Goal: Task Accomplishment & Management: Use online tool/utility

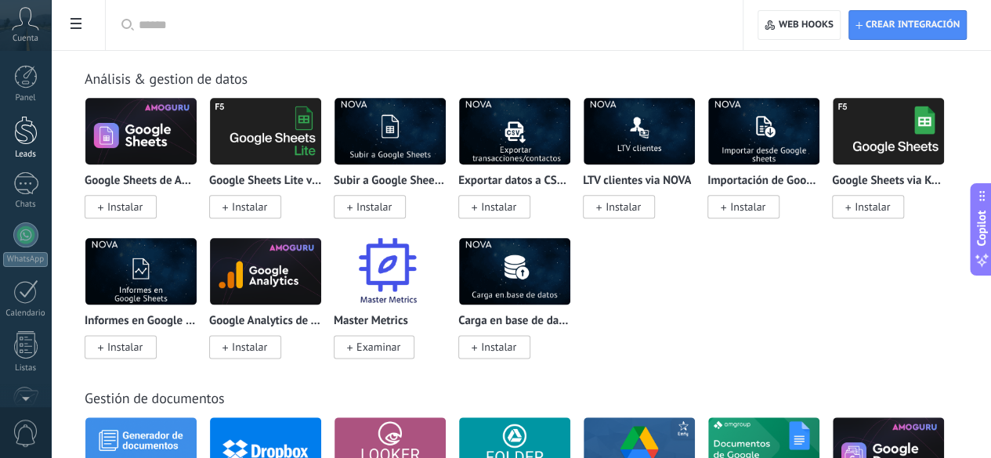
click at [17, 125] on div at bounding box center [25, 130] width 23 height 29
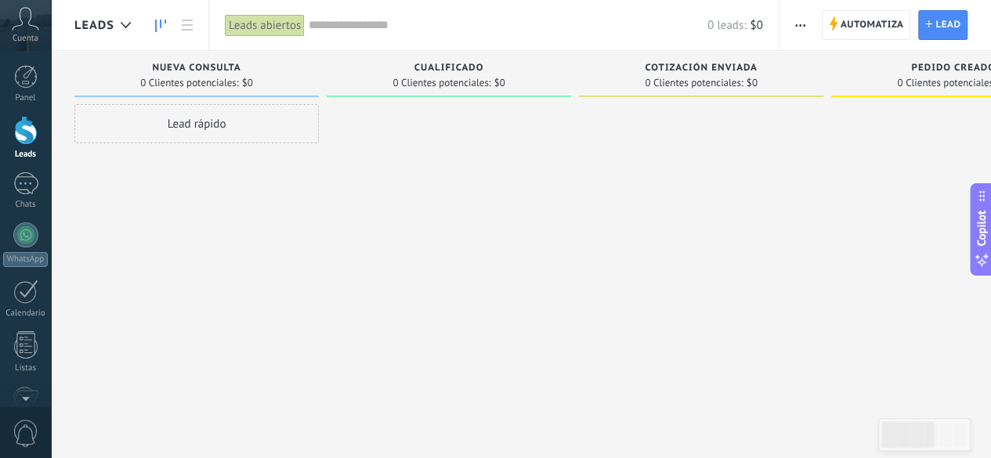
click at [27, 139] on div at bounding box center [25, 130] width 23 height 29
click at [108, 20] on span "Leads" at bounding box center [94, 25] width 40 height 15
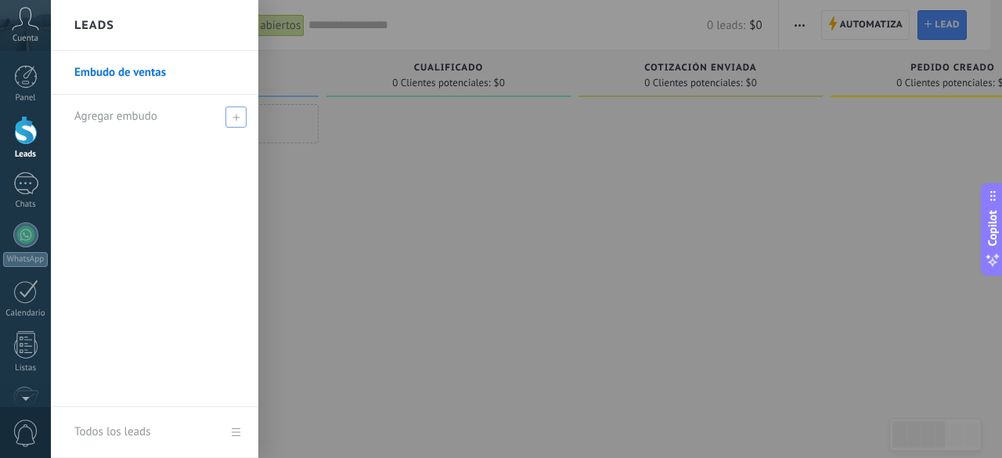
click at [234, 114] on icon at bounding box center [236, 117] width 7 height 7
type input "**********"
click at [238, 118] on span at bounding box center [238, 116] width 14 height 11
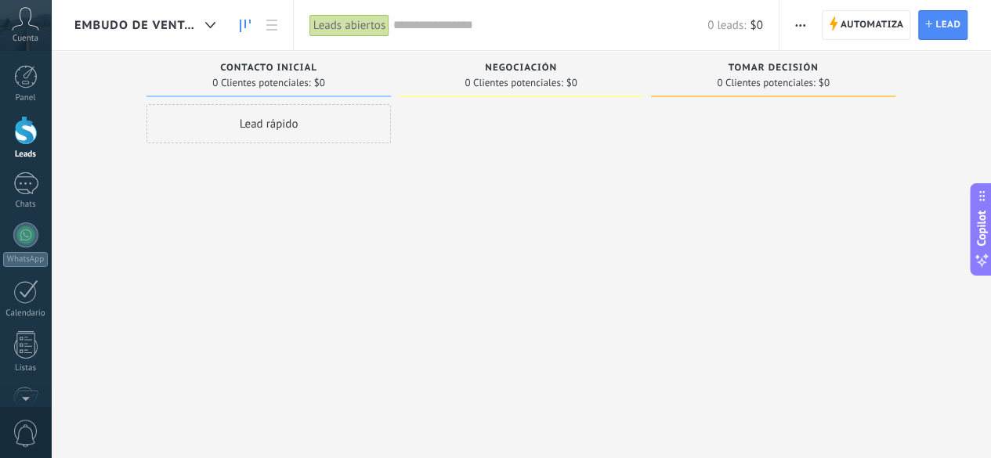
click at [979, 270] on button "Copilot" at bounding box center [981, 229] width 22 height 92
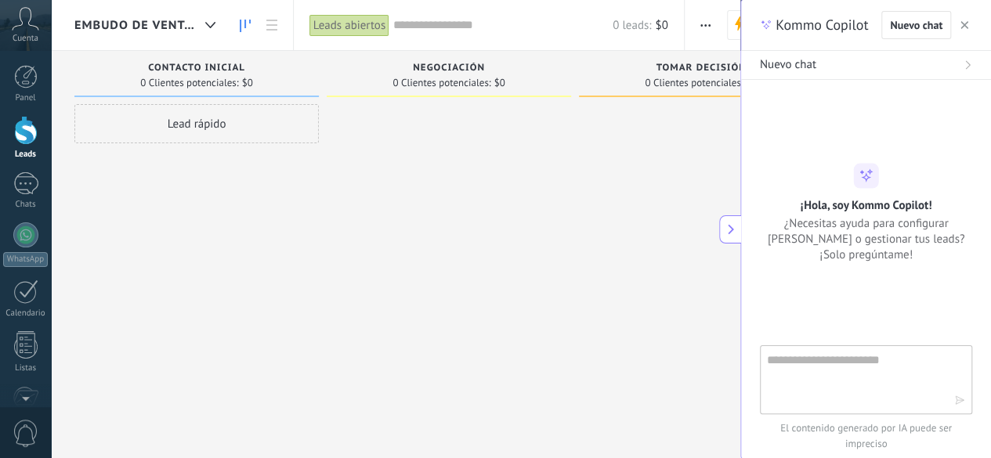
click at [963, 28] on icon "button" at bounding box center [964, 25] width 8 height 8
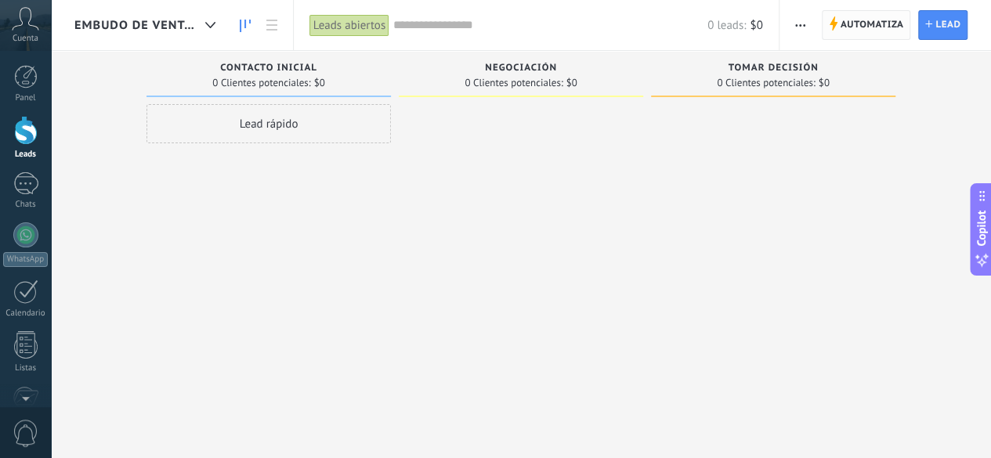
click at [858, 18] on span "Automatiza" at bounding box center [871, 25] width 63 height 28
